Goal: Task Accomplishment & Management: Manage account settings

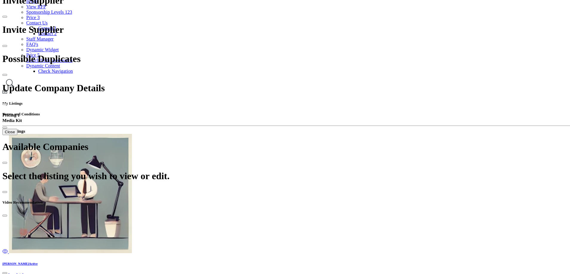
scroll to position [149, 0]
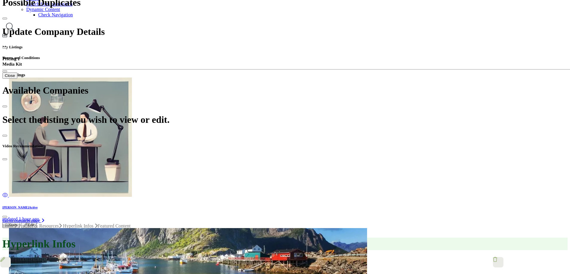
click at [335, 73] on div "All (8)" at bounding box center [350, 69] width 63 height 5
click at [337, 73] on div "All (8)" at bounding box center [350, 69] width 63 height 5
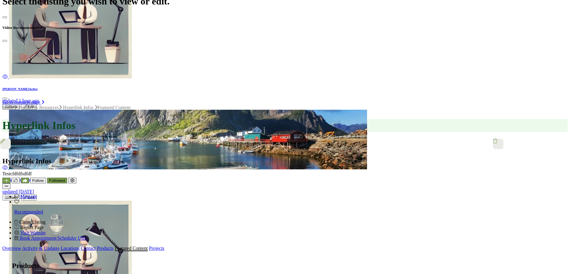
scroll to position [279, 0]
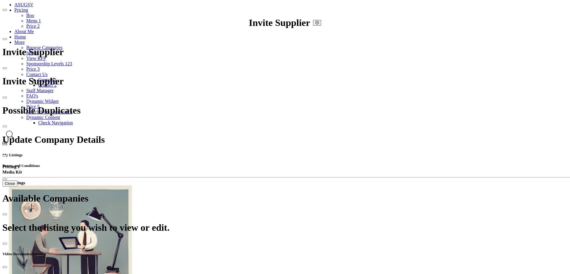
scroll to position [30, 0]
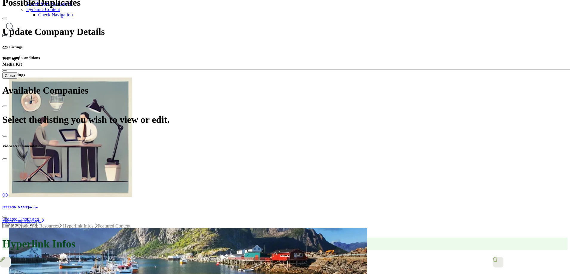
scroll to position [0, 0]
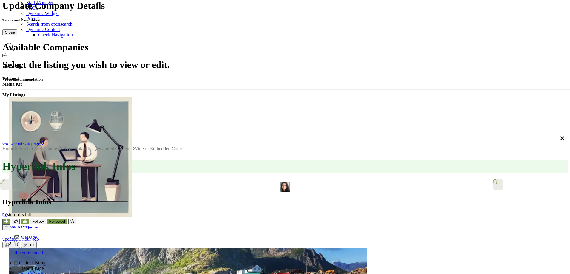
scroll to position [149, 0]
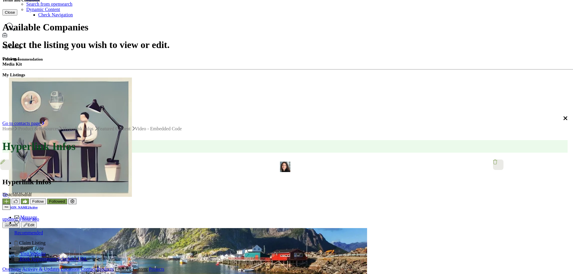
drag, startPoint x: 401, startPoint y: 13, endPoint x: 370, endPoint y: 15, distance: 30.6
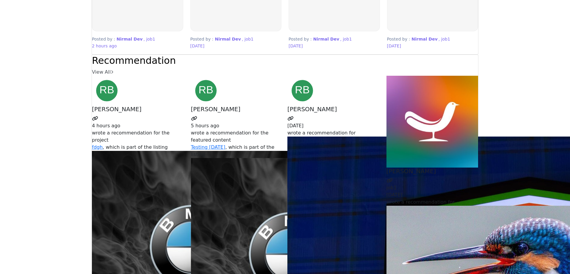
scroll to position [1523, 0]
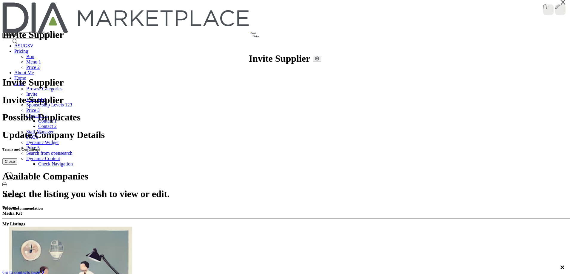
scroll to position [149, 0]
